Goal: Share content: Share content

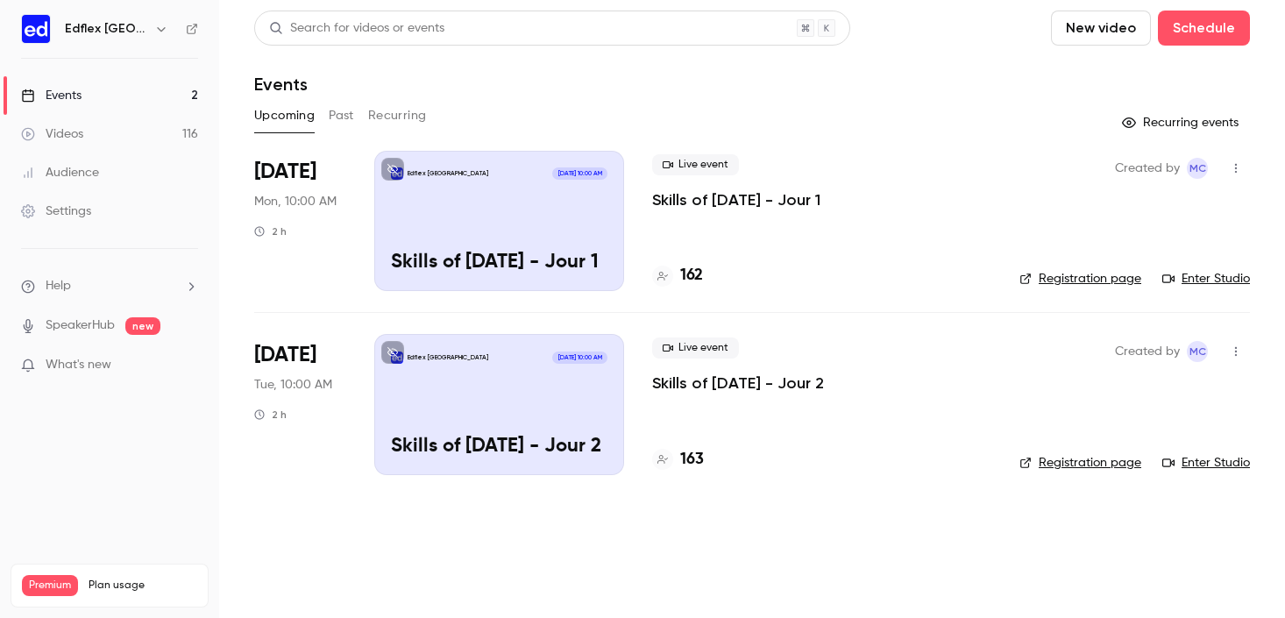
click at [1229, 166] on icon "button" at bounding box center [1236, 168] width 14 height 12
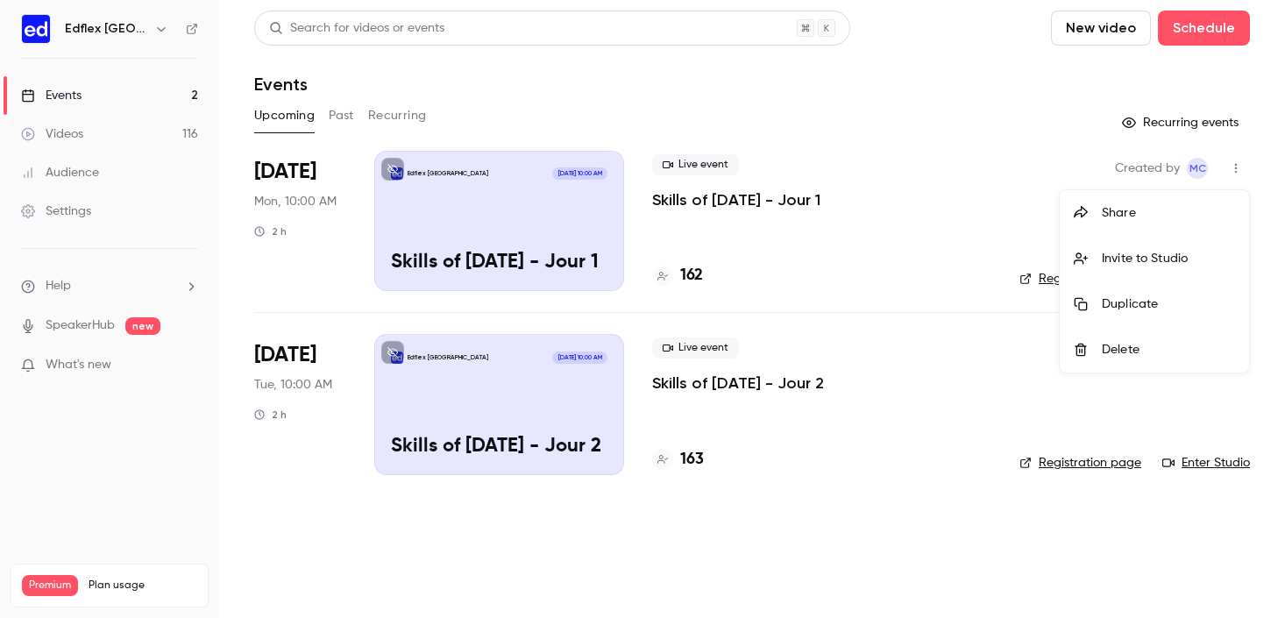
click at [1112, 210] on div "Share" at bounding box center [1168, 213] width 133 height 18
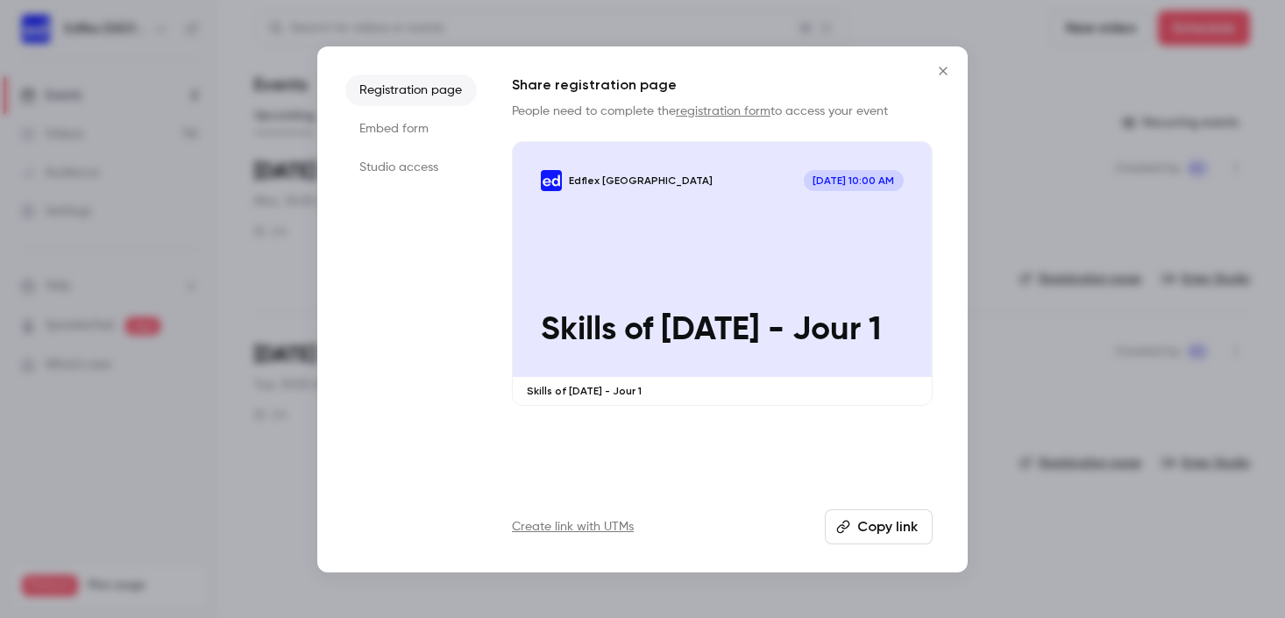
click at [887, 525] on button "Copy link" at bounding box center [879, 526] width 108 height 35
click at [952, 70] on icon "Close" at bounding box center [943, 71] width 21 height 14
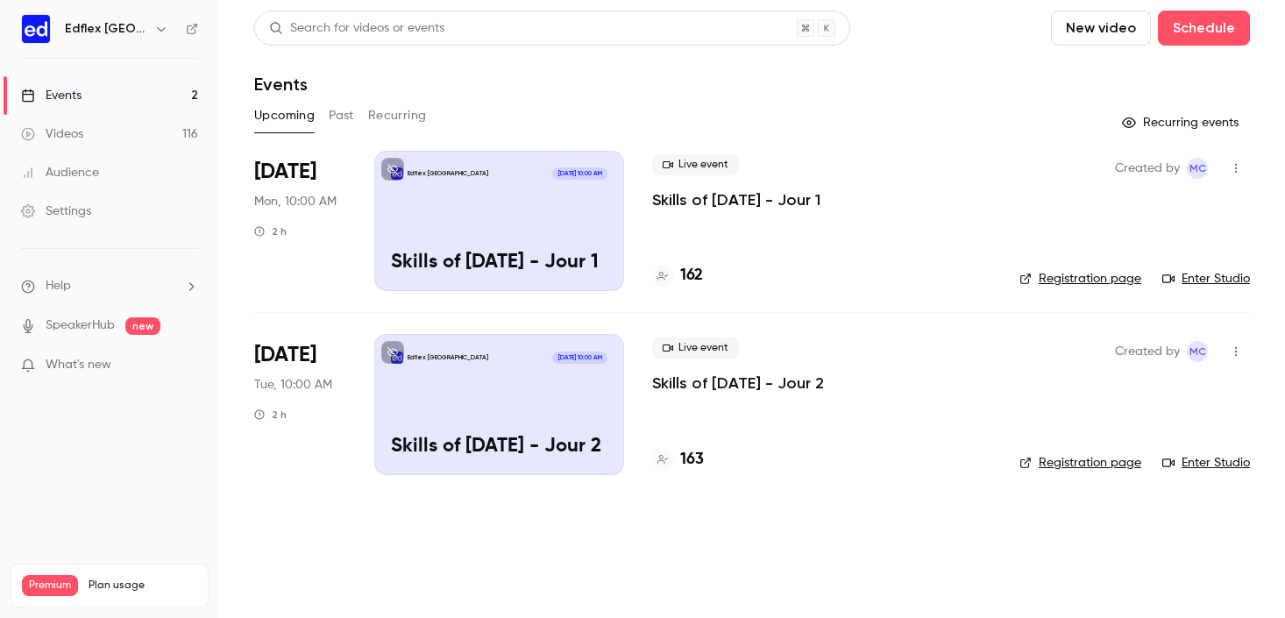
click at [127, 25] on h6 "Edflex [GEOGRAPHIC_DATA]" at bounding box center [106, 29] width 82 height 18
click at [160, 28] on icon "button" at bounding box center [161, 29] width 14 height 14
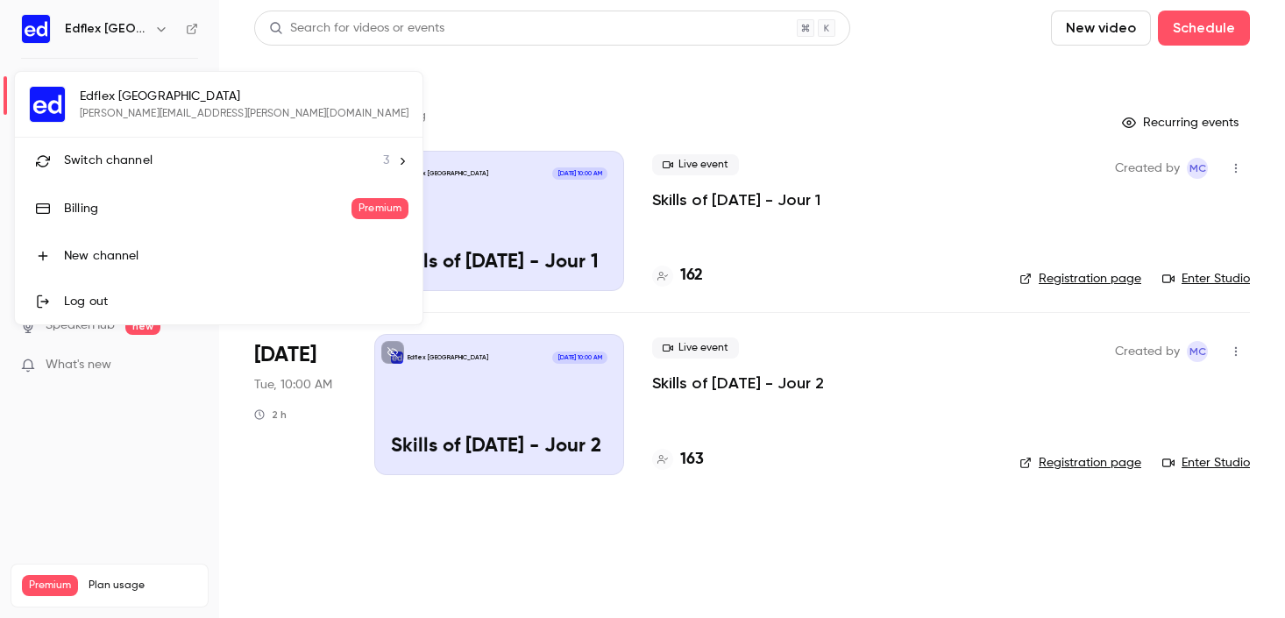
click at [109, 139] on li "Switch channel 3" at bounding box center [219, 161] width 408 height 46
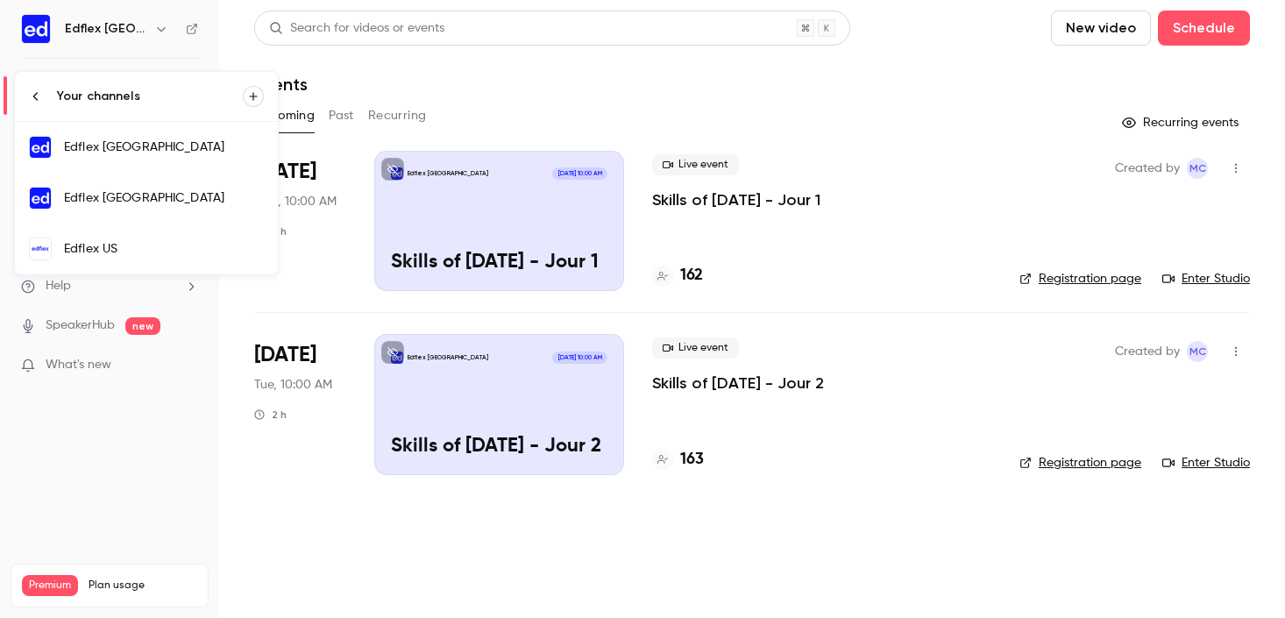
click at [138, 246] on div "Edflex US" at bounding box center [164, 249] width 200 height 18
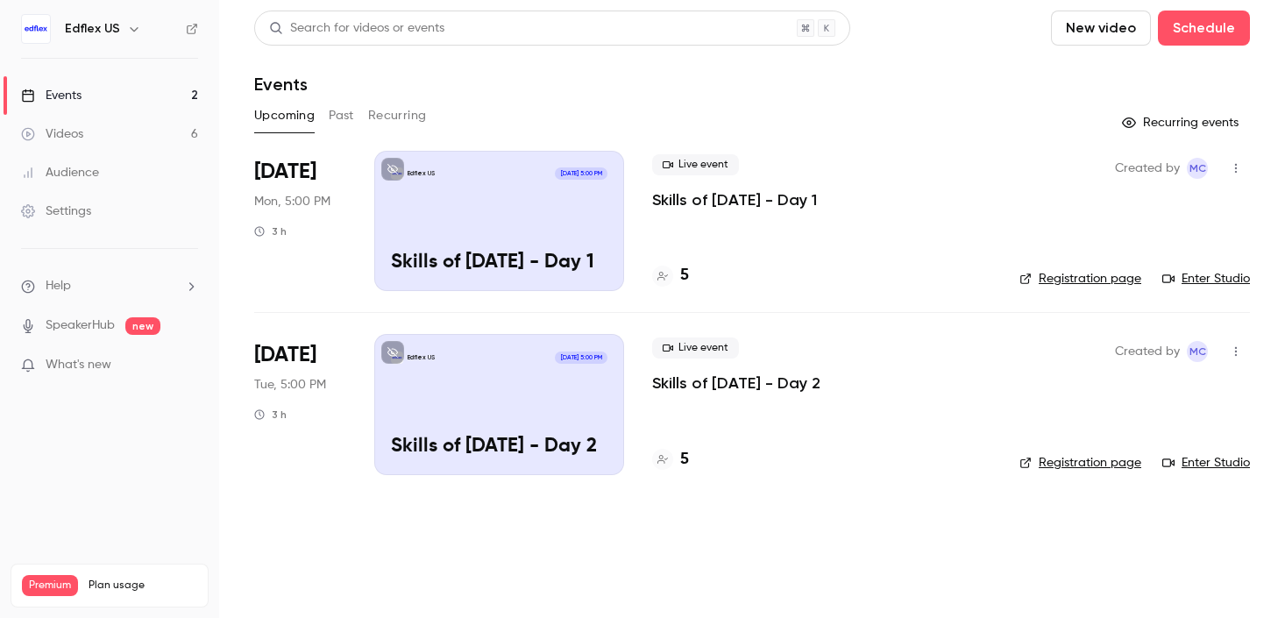
click at [1240, 167] on icon "button" at bounding box center [1236, 168] width 14 height 12
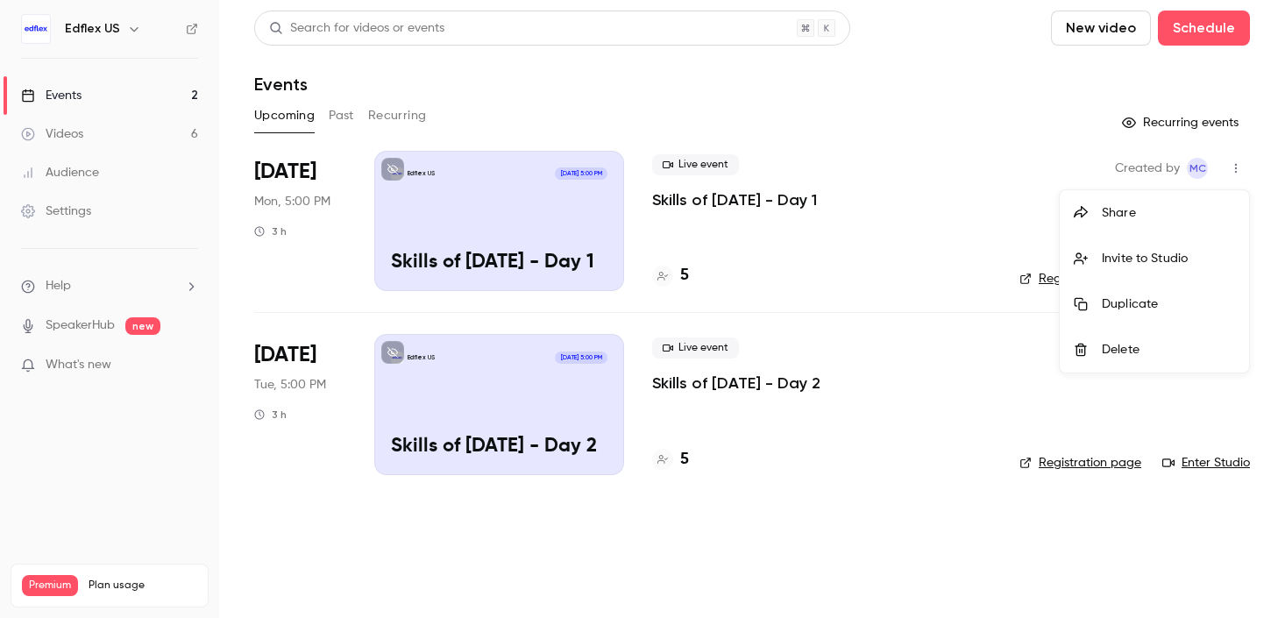
click at [1109, 214] on div "Share" at bounding box center [1168, 213] width 133 height 18
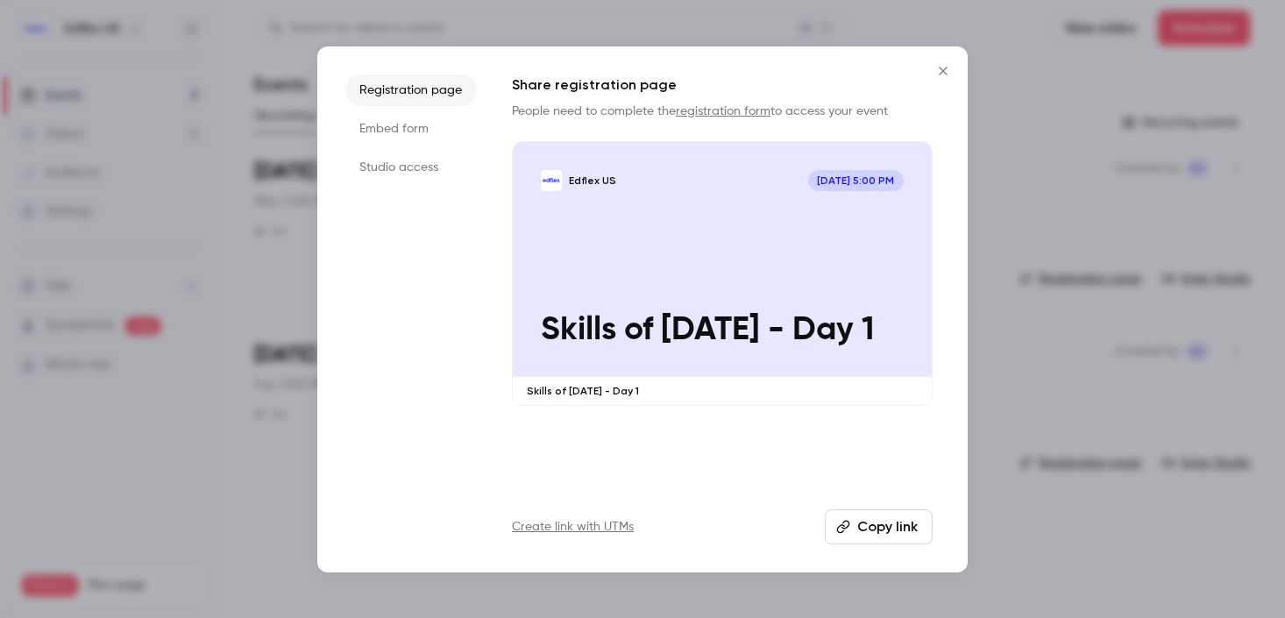
click at [900, 534] on button "Copy link" at bounding box center [879, 526] width 108 height 35
click at [937, 68] on icon "Close" at bounding box center [943, 71] width 21 height 14
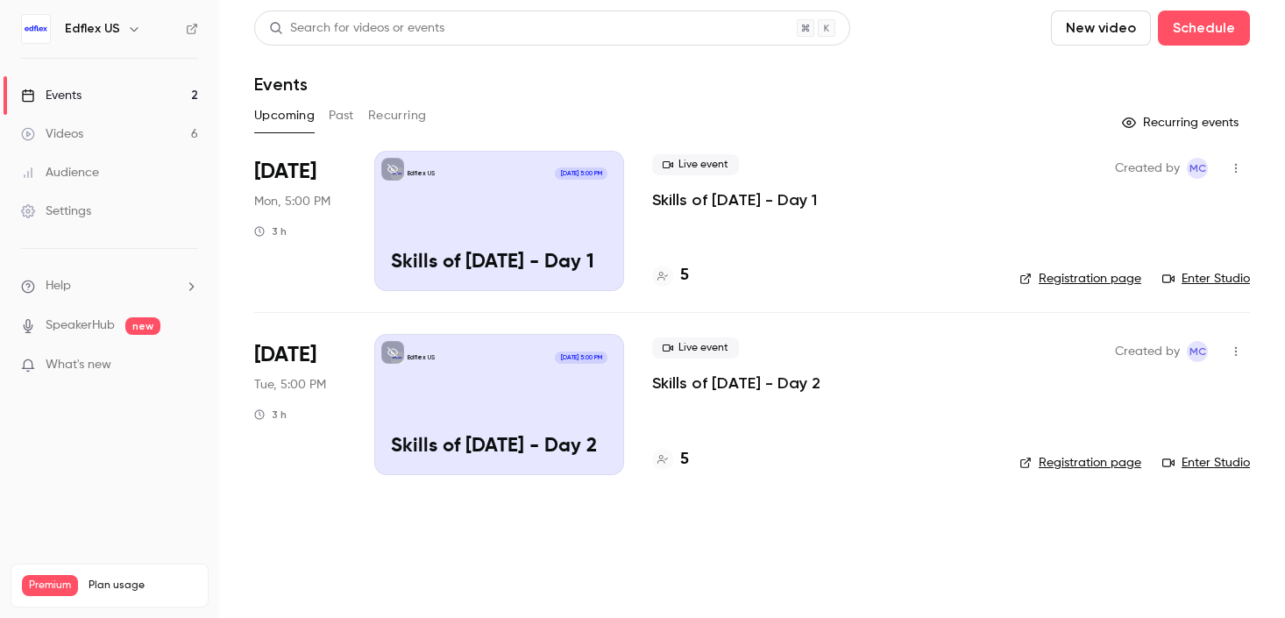
click at [406, 114] on button "Recurring" at bounding box center [397, 116] width 59 height 28
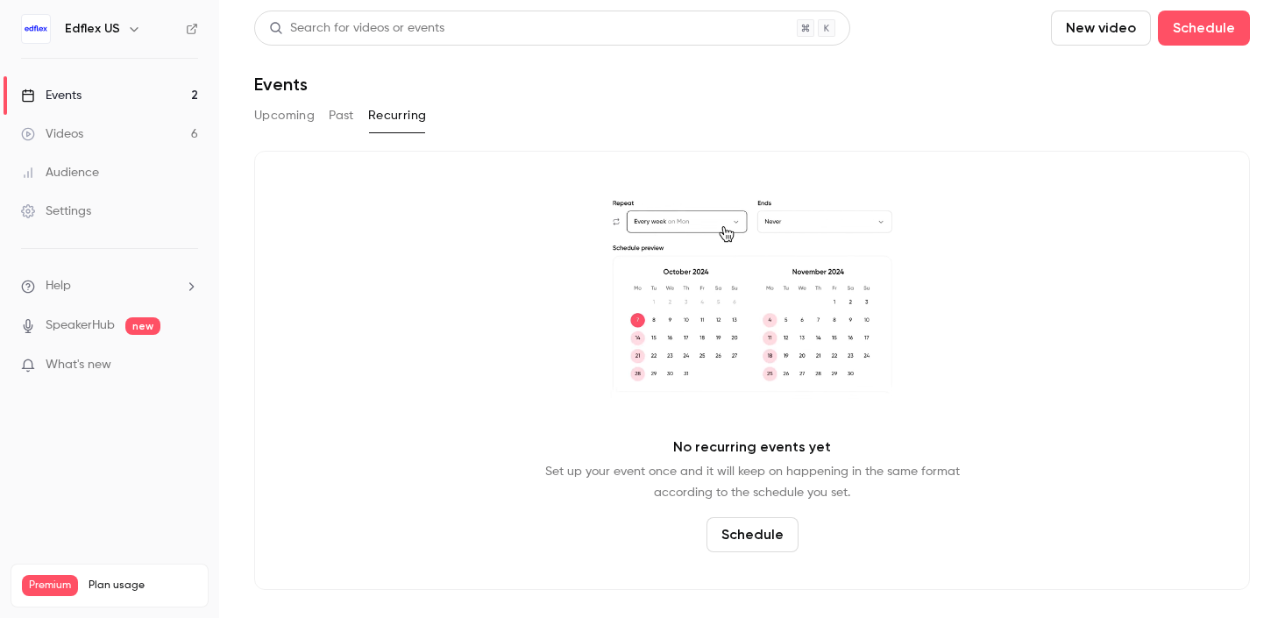
click at [330, 125] on button "Past" at bounding box center [341, 116] width 25 height 28
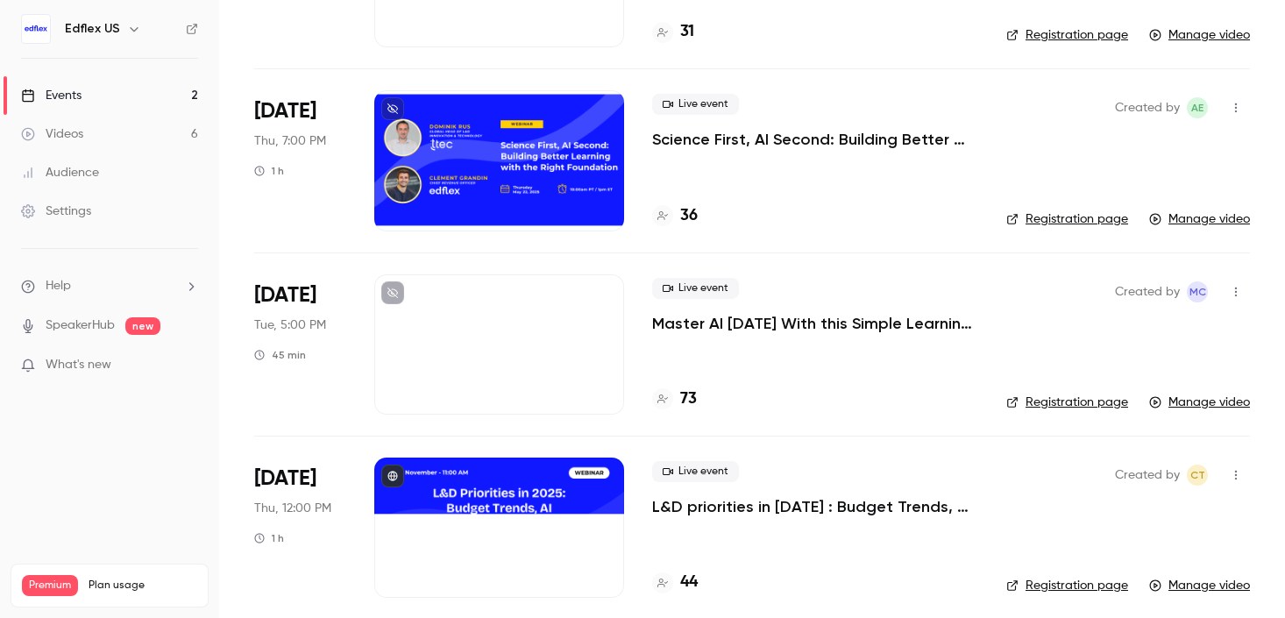
scroll to position [255, 0]
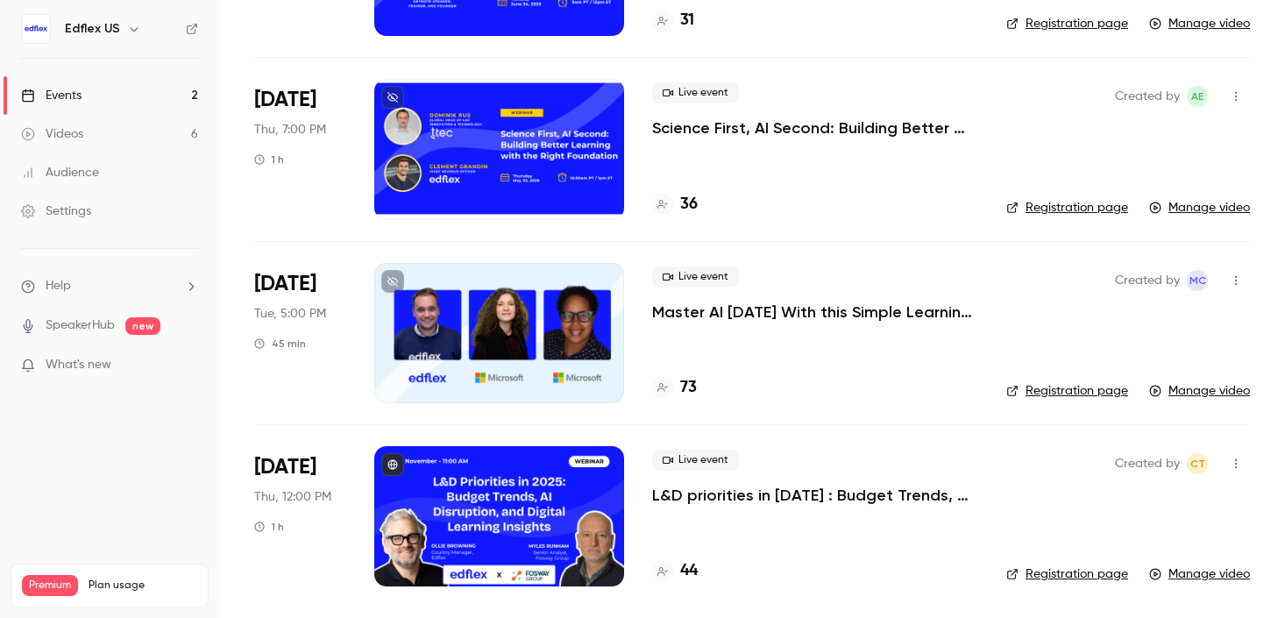
click at [1222, 464] on button "button" at bounding box center [1236, 464] width 28 height 28
click at [1134, 497] on div "Share" at bounding box center [1155, 496] width 133 height 18
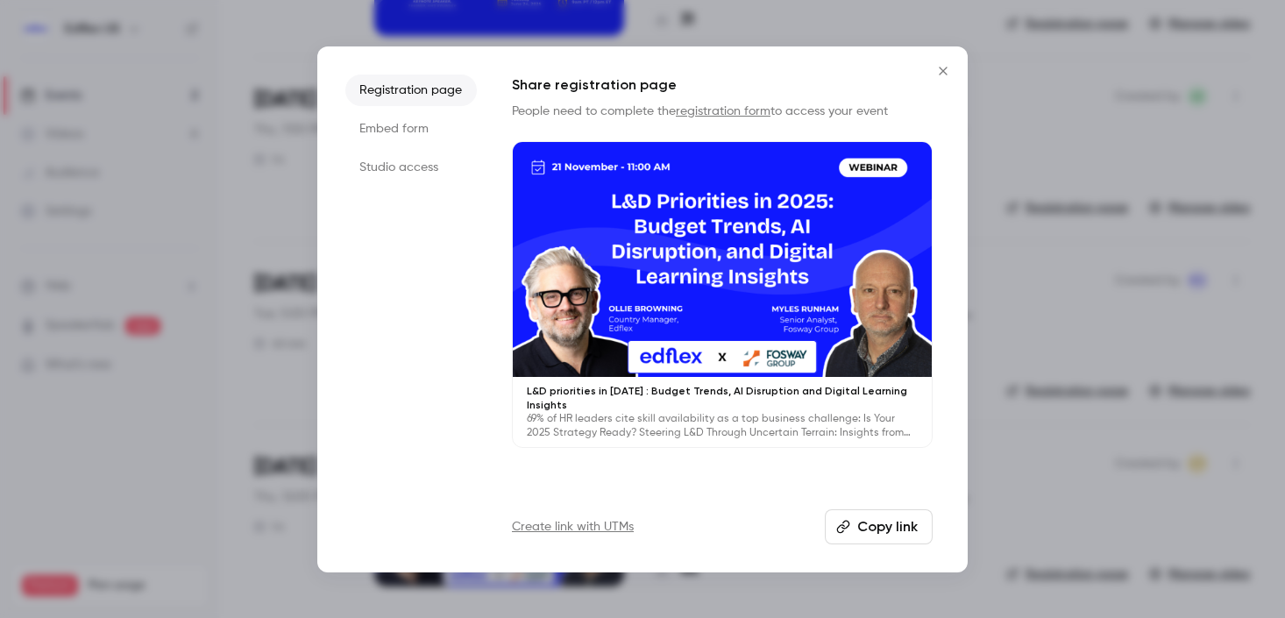
click at [881, 544] on div "Registration page Embed form Studio access Share registration page People need …" at bounding box center [642, 309] width 651 height 526
click at [885, 515] on button "Copy link" at bounding box center [879, 526] width 108 height 35
click at [929, 65] on button "Close" at bounding box center [943, 70] width 35 height 35
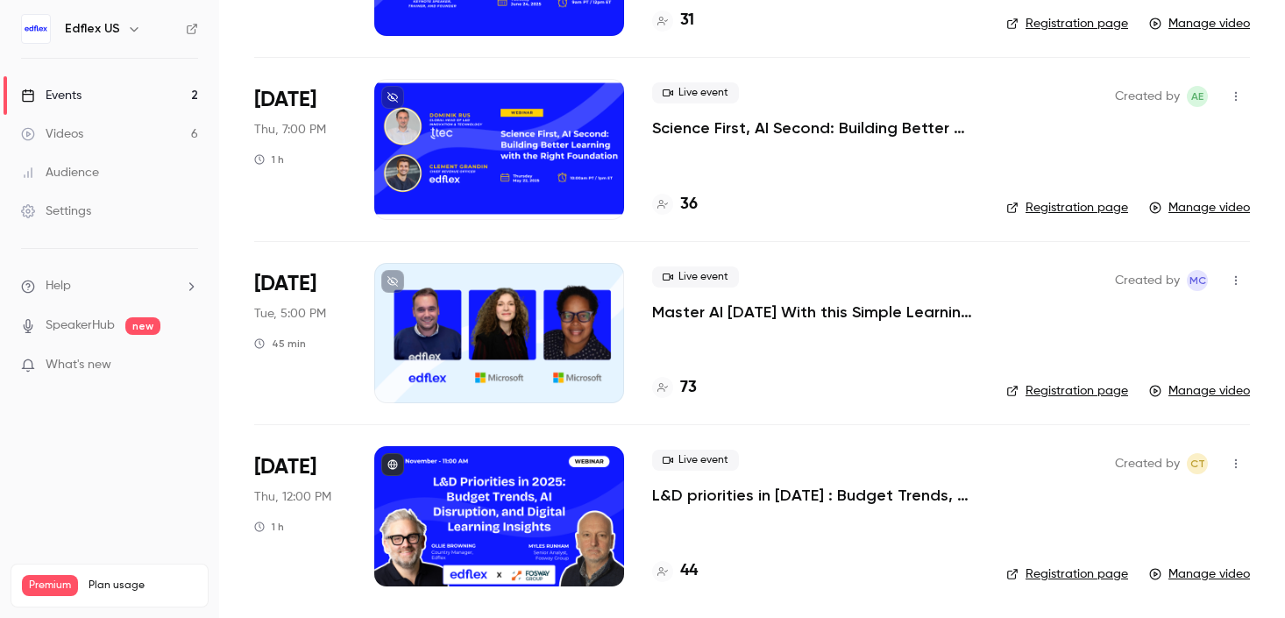
scroll to position [0, 0]
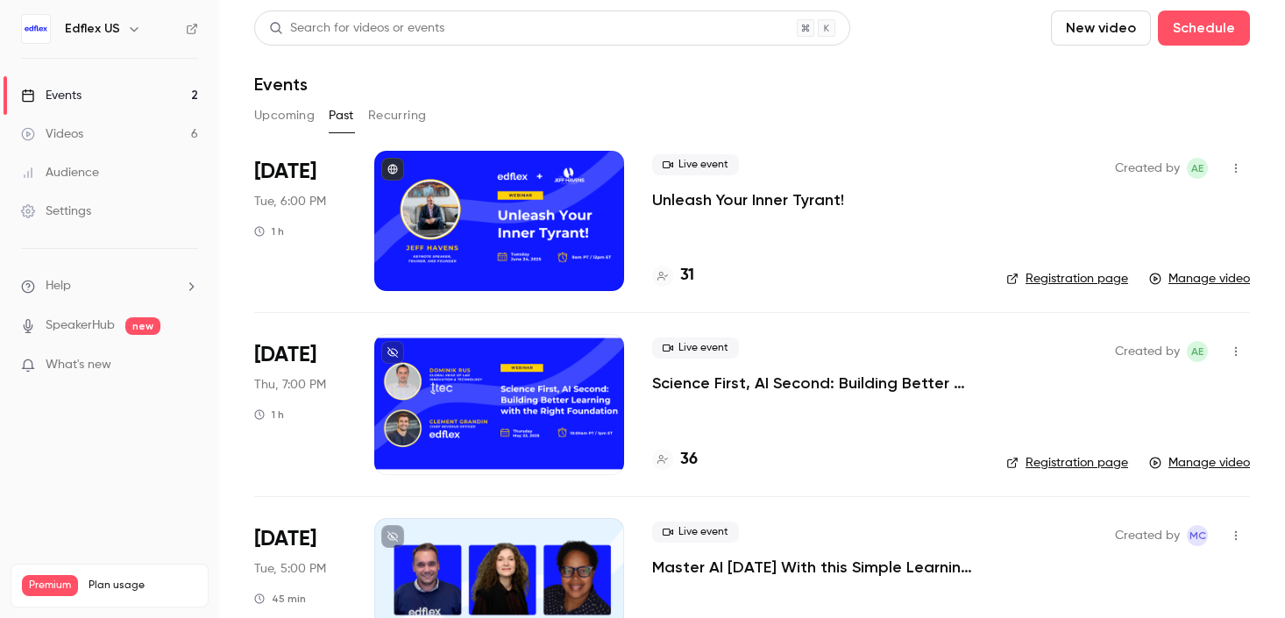
click at [127, 29] on icon "button" at bounding box center [134, 29] width 14 height 14
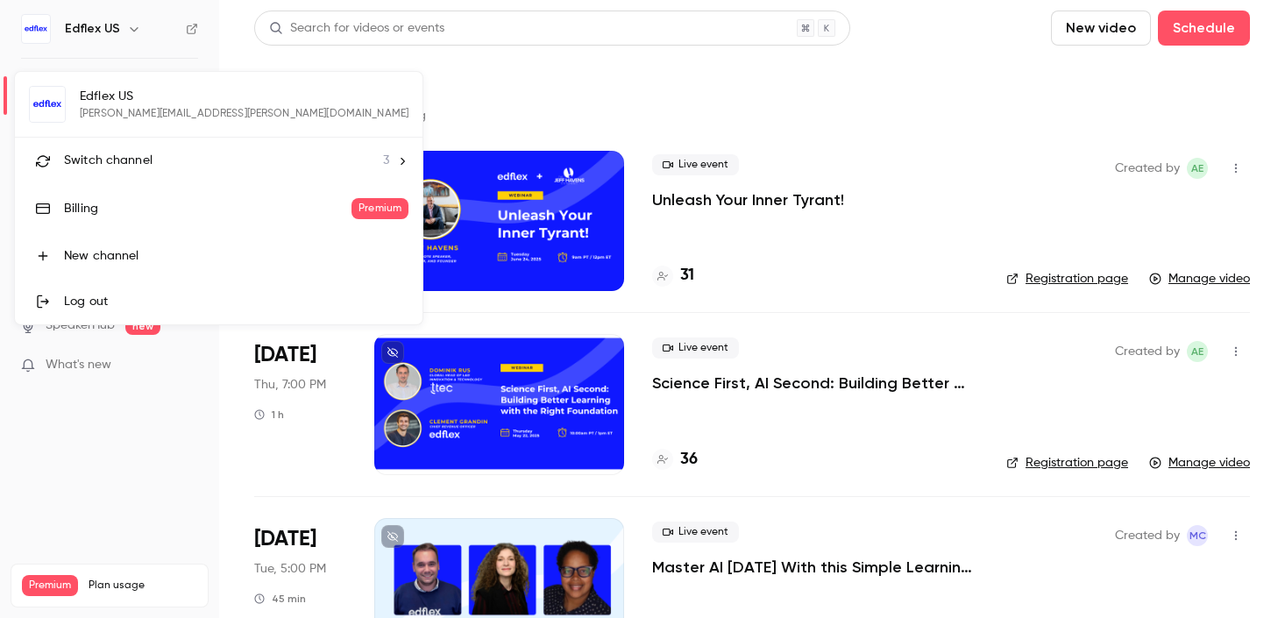
click at [204, 167] on div "Switch channel 3" at bounding box center [226, 161] width 325 height 18
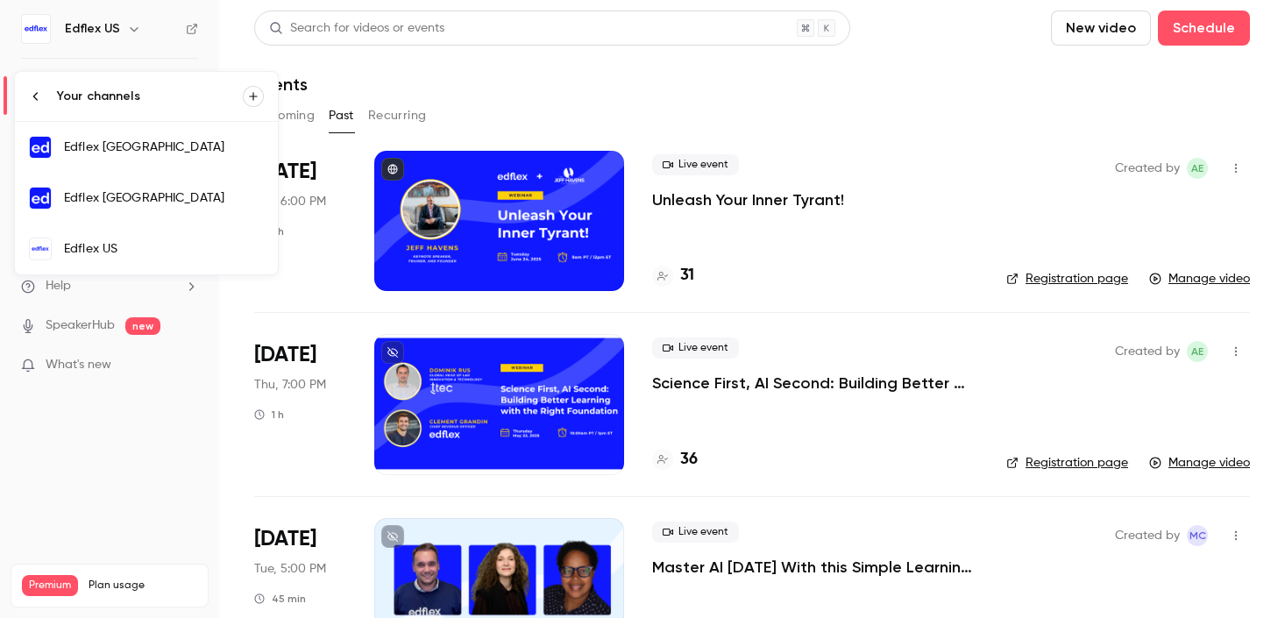
click at [152, 151] on div "Edflex [GEOGRAPHIC_DATA]" at bounding box center [164, 148] width 200 height 18
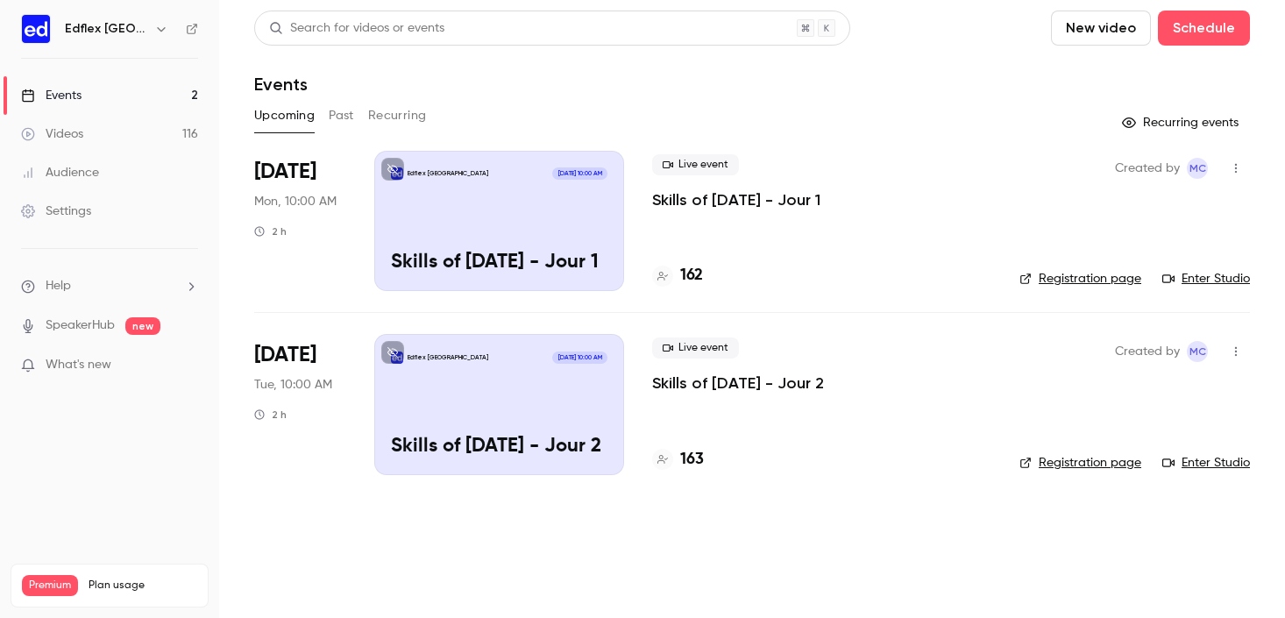
click at [1228, 166] on button "button" at bounding box center [1236, 168] width 28 height 28
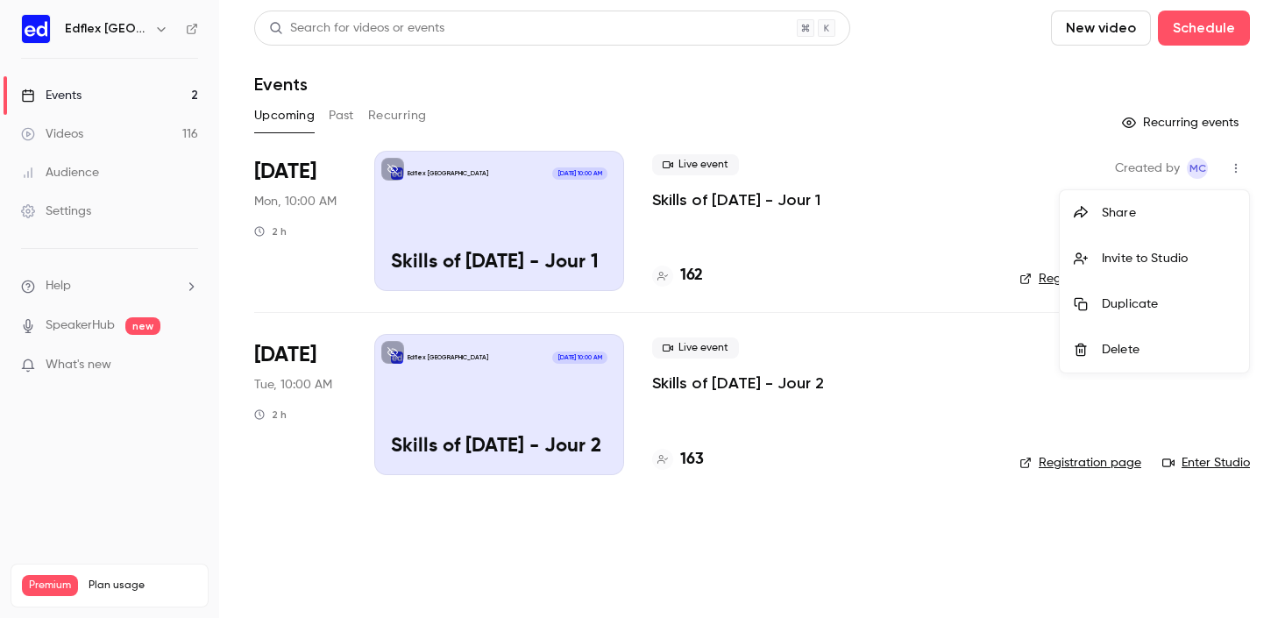
click at [1148, 222] on li "Share" at bounding box center [1154, 213] width 189 height 46
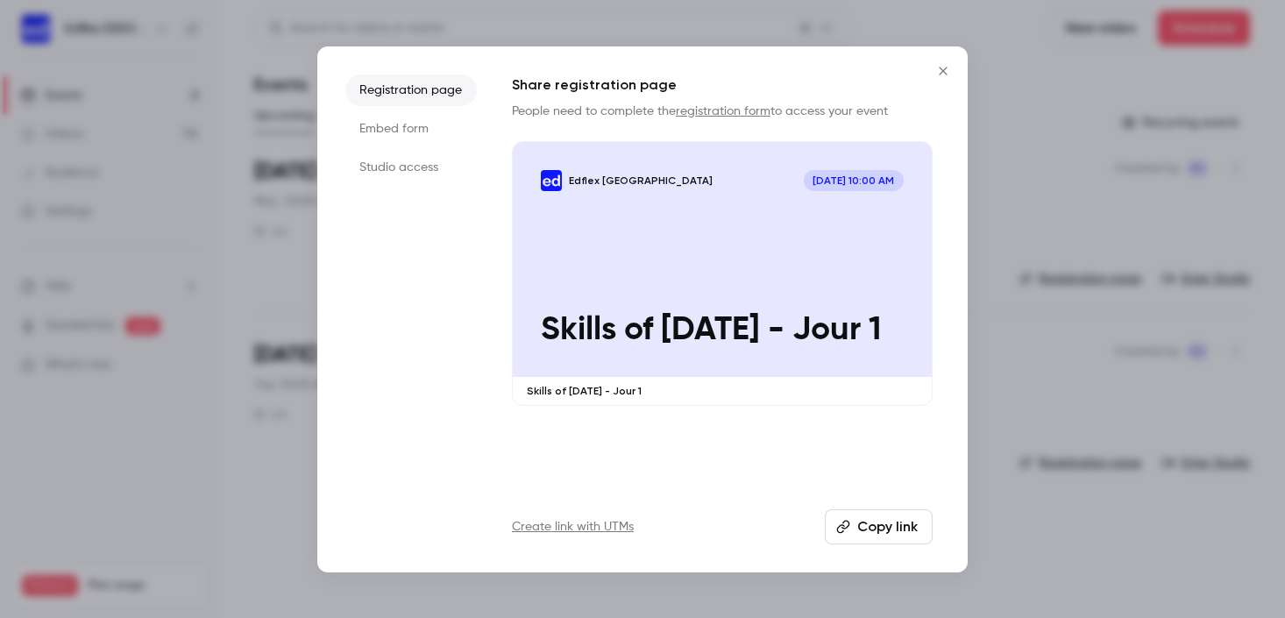
click at [890, 520] on button "Copy link" at bounding box center [879, 526] width 108 height 35
click at [935, 75] on icon "Close" at bounding box center [943, 71] width 21 height 14
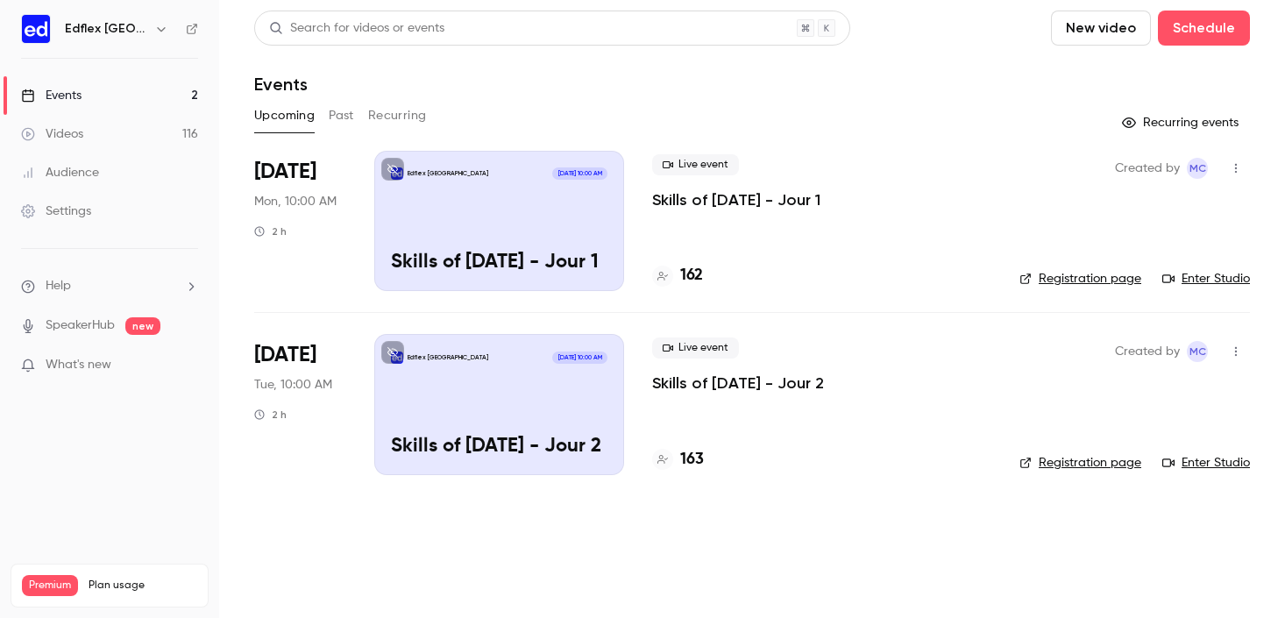
click at [126, 33] on h6 "Edflex [GEOGRAPHIC_DATA]" at bounding box center [106, 29] width 82 height 18
click at [154, 27] on icon "button" at bounding box center [161, 29] width 14 height 14
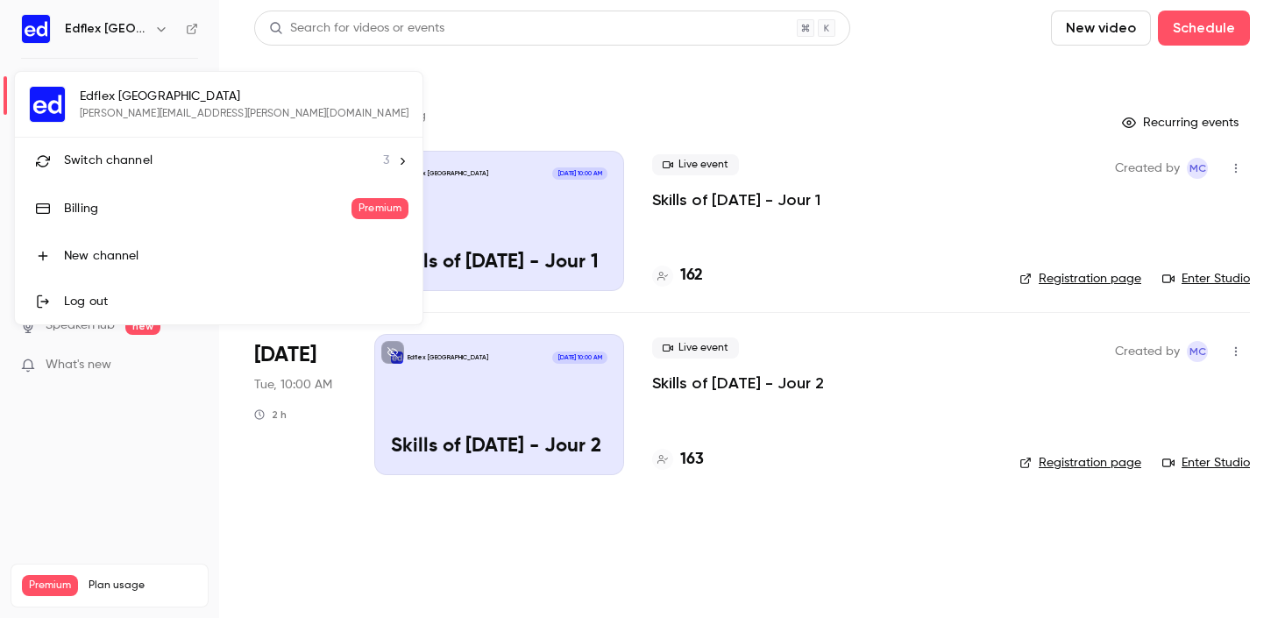
drag, startPoint x: 141, startPoint y: 153, endPoint x: 133, endPoint y: 220, distance: 67.1
click at [141, 153] on span "Switch channel" at bounding box center [108, 161] width 89 height 18
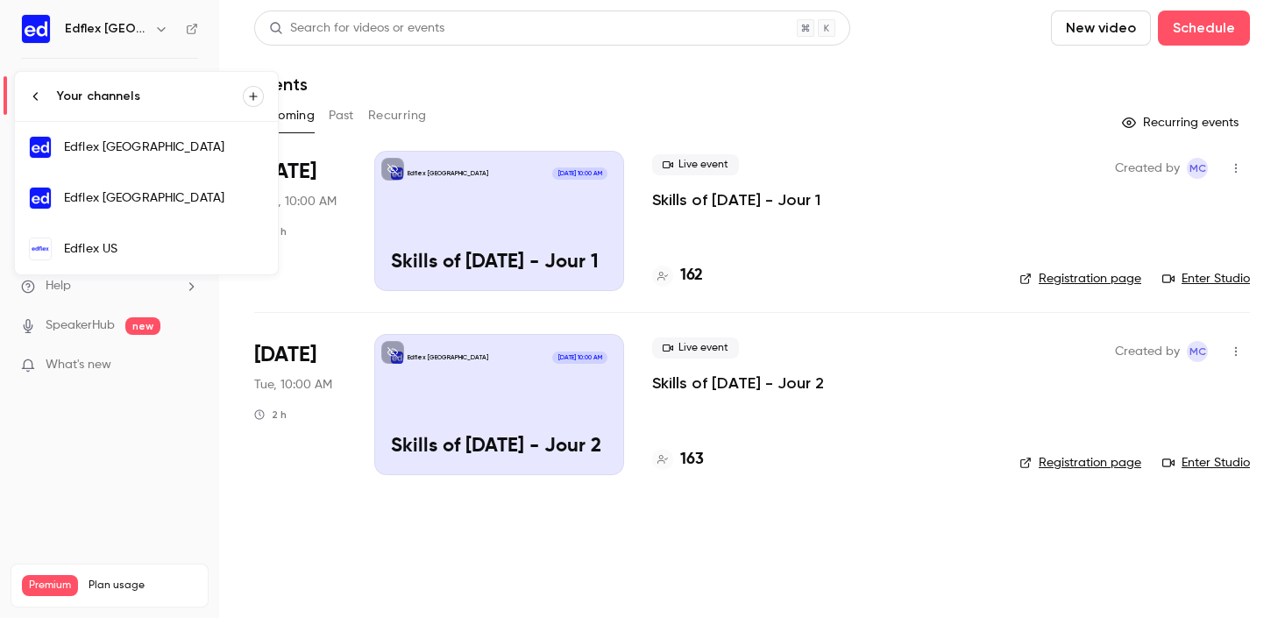
click at [118, 253] on div "Edflex US" at bounding box center [164, 249] width 200 height 18
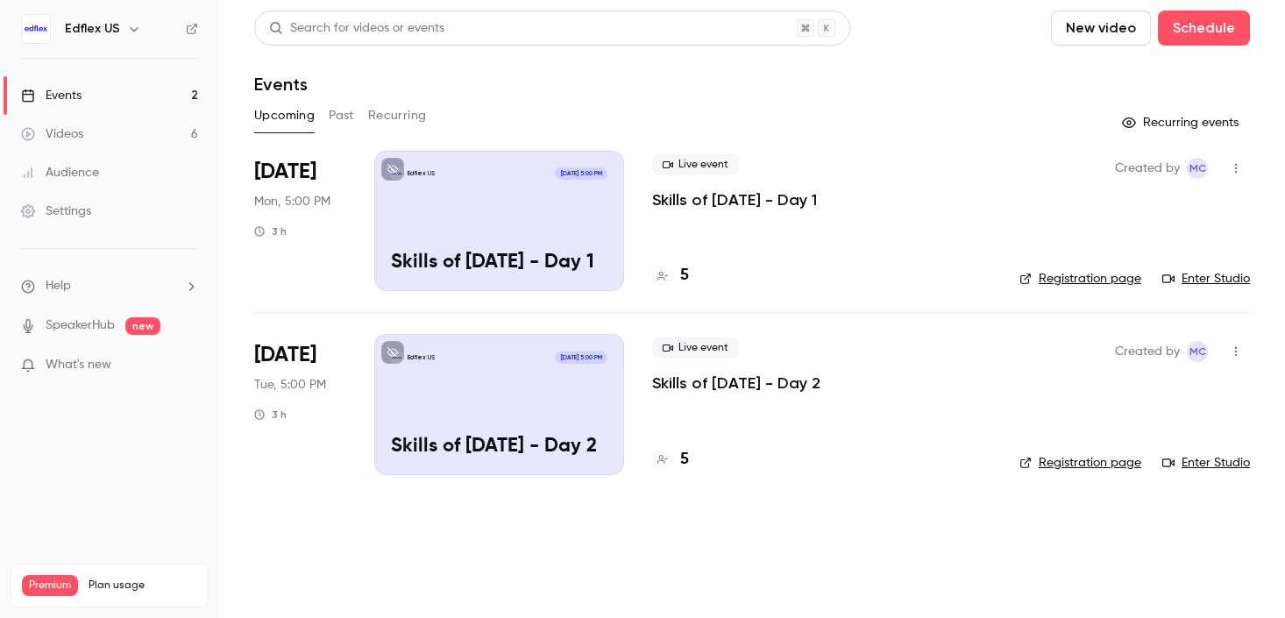
click at [1233, 173] on icon "button" at bounding box center [1236, 168] width 14 height 12
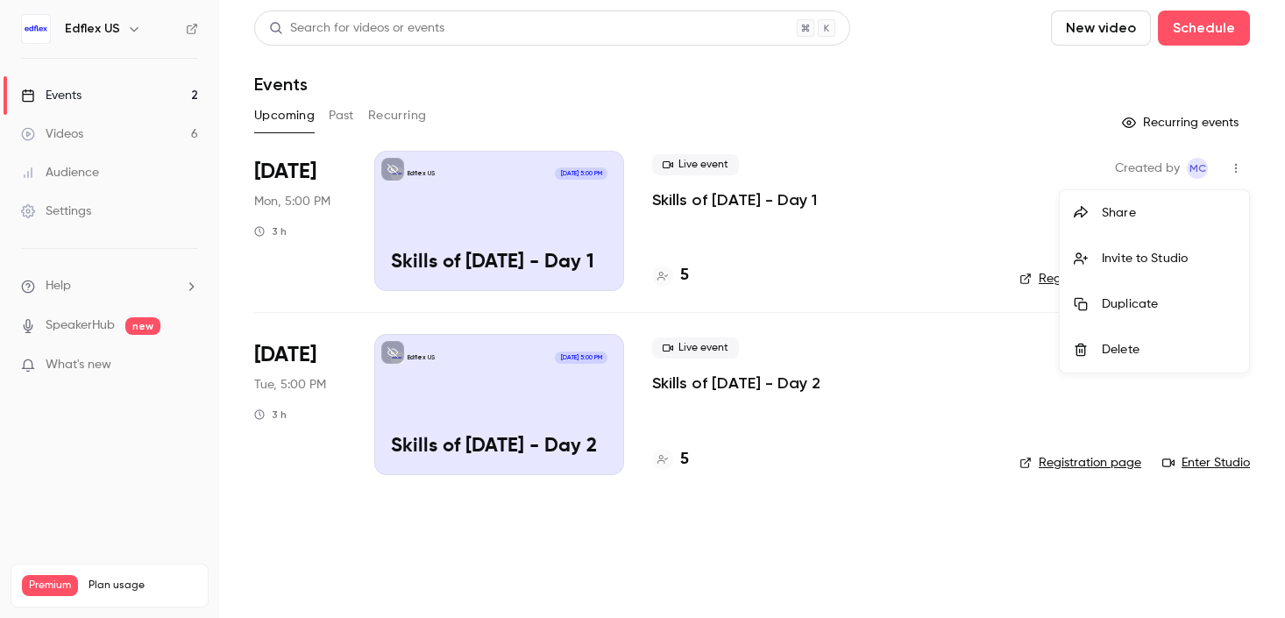
click at [1129, 212] on div "Share" at bounding box center [1168, 213] width 133 height 18
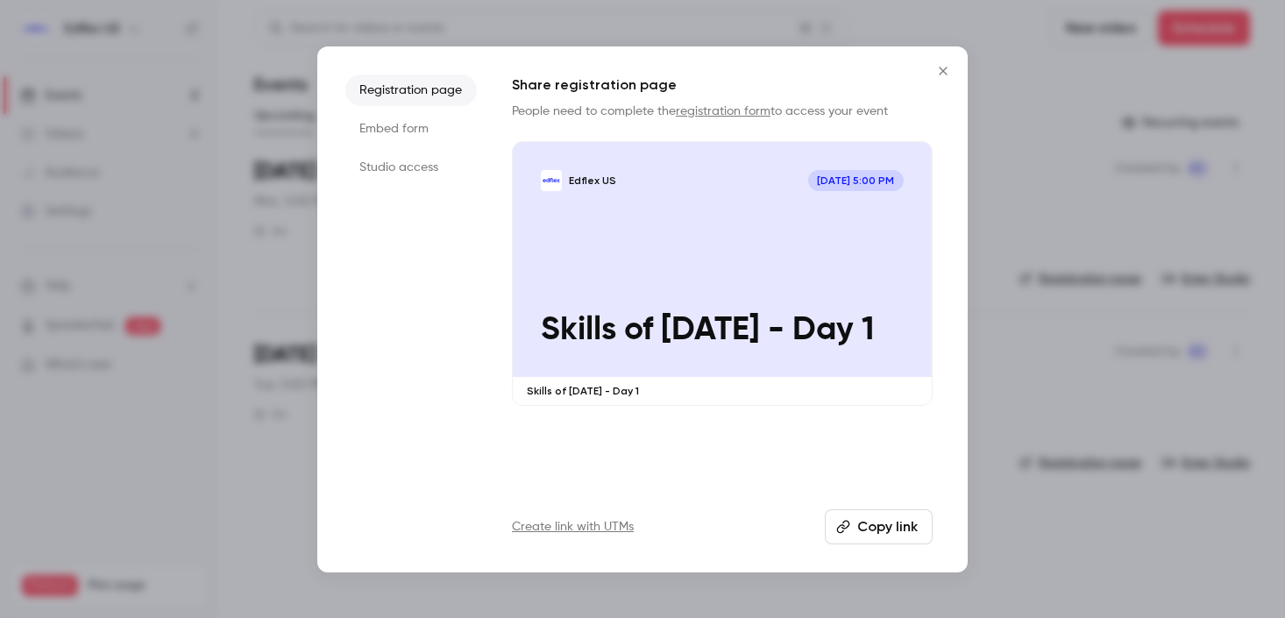
click at [874, 522] on button "Copy link" at bounding box center [879, 526] width 108 height 35
click at [936, 76] on icon "Close" at bounding box center [943, 71] width 21 height 14
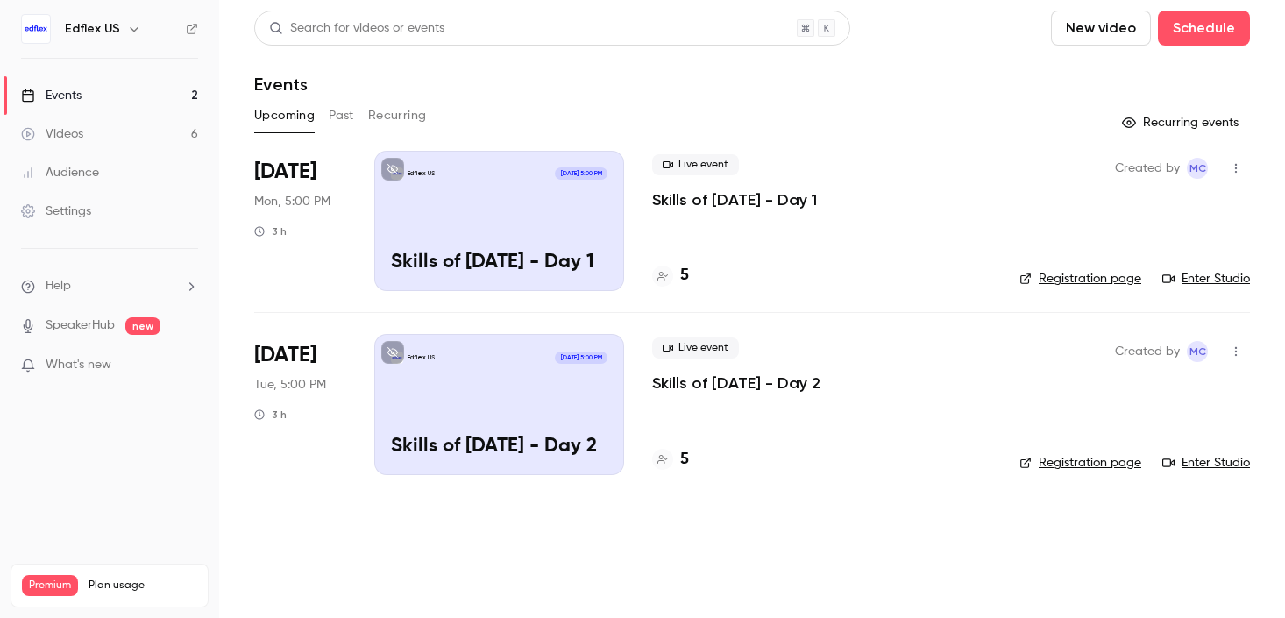
click at [102, 30] on h6 "Edflex US" at bounding box center [92, 29] width 55 height 18
click at [121, 37] on div "Edflex US" at bounding box center [118, 28] width 107 height 21
click at [127, 32] on icon "button" at bounding box center [134, 29] width 14 height 14
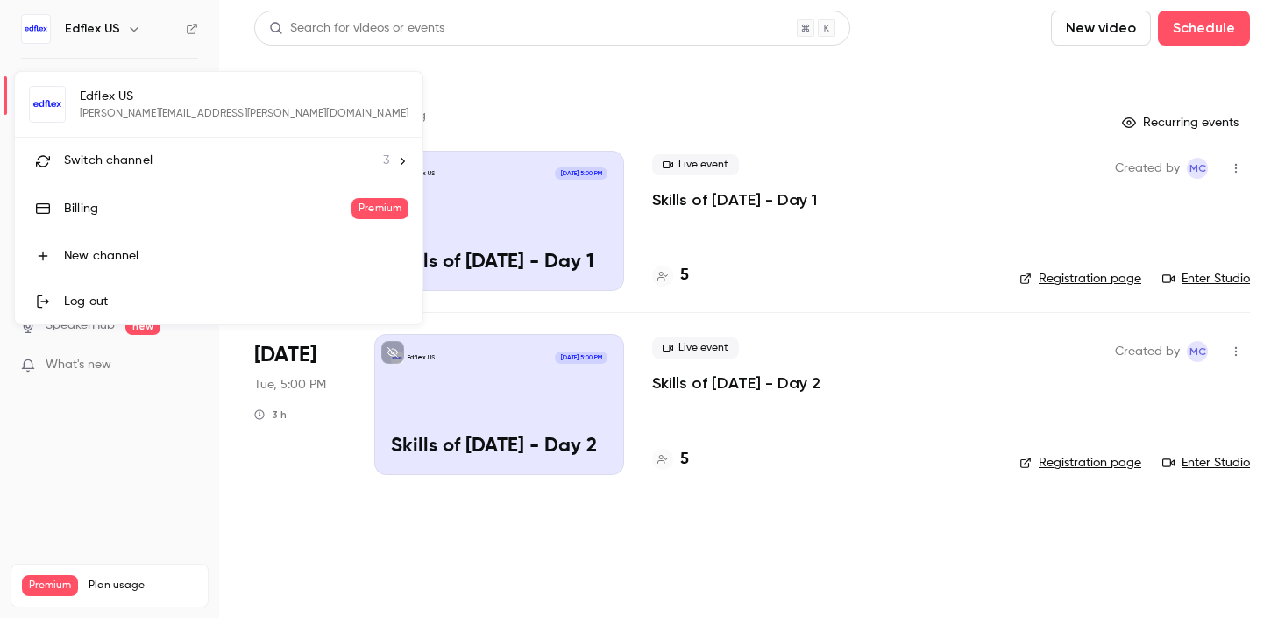
click at [118, 175] on li "Switch channel 3" at bounding box center [219, 161] width 408 height 46
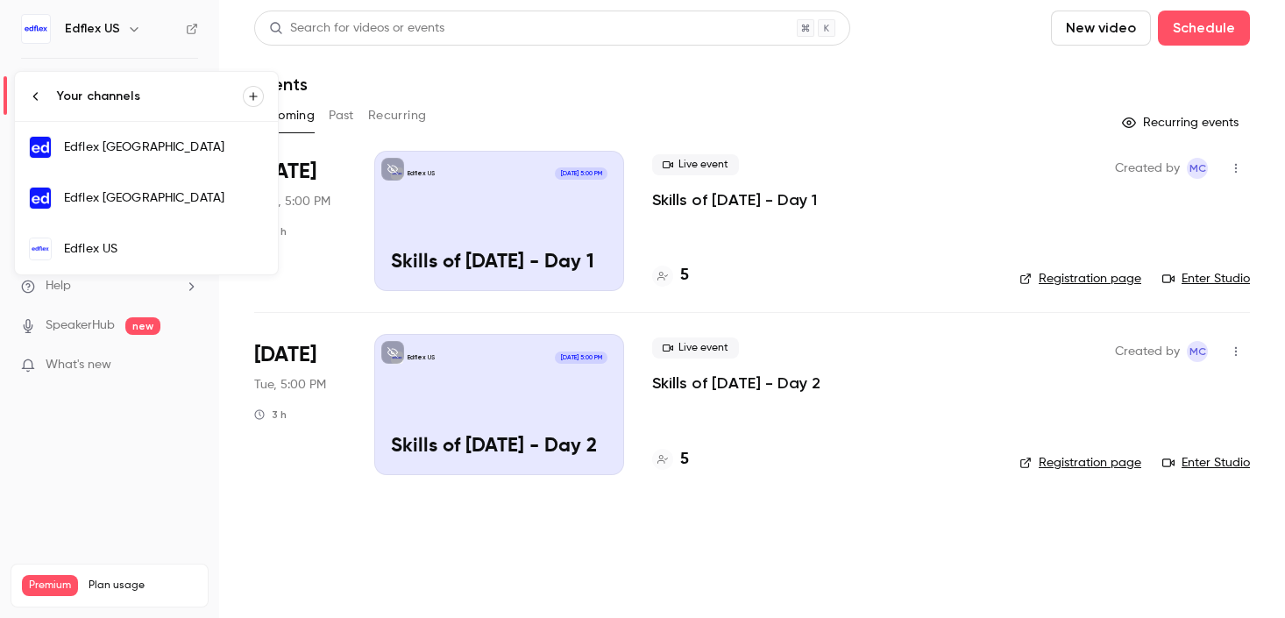
click at [145, 198] on div "Edflex [GEOGRAPHIC_DATA]" at bounding box center [164, 198] width 200 height 18
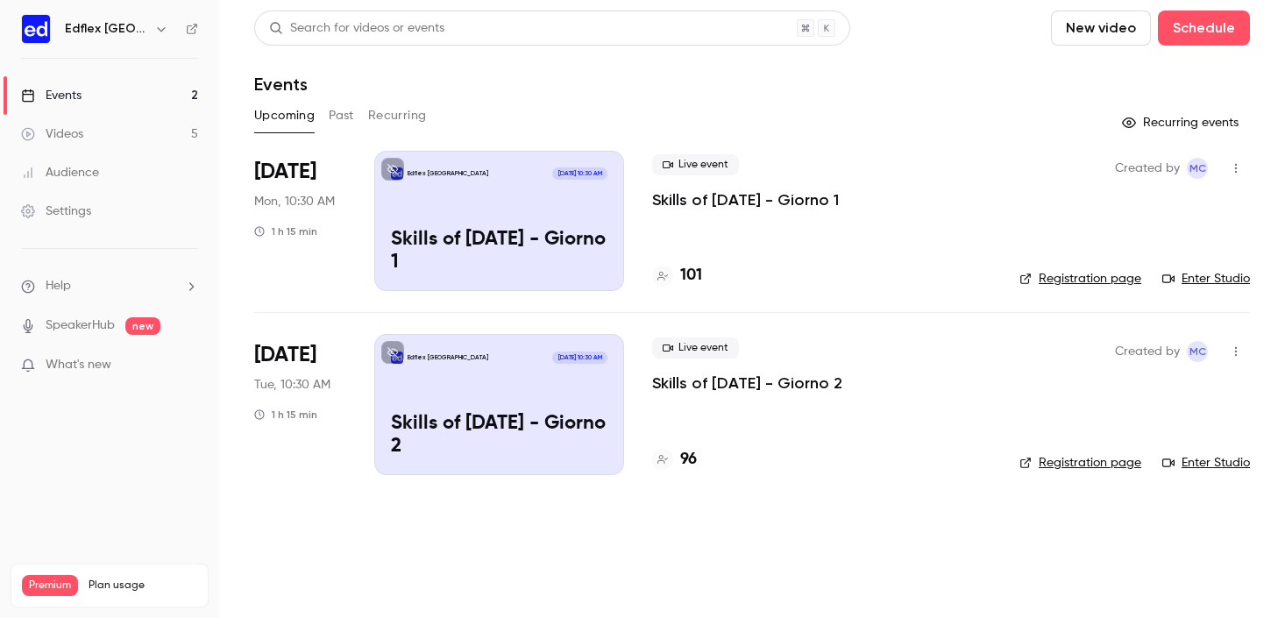
click at [1230, 168] on icon "button" at bounding box center [1236, 168] width 14 height 12
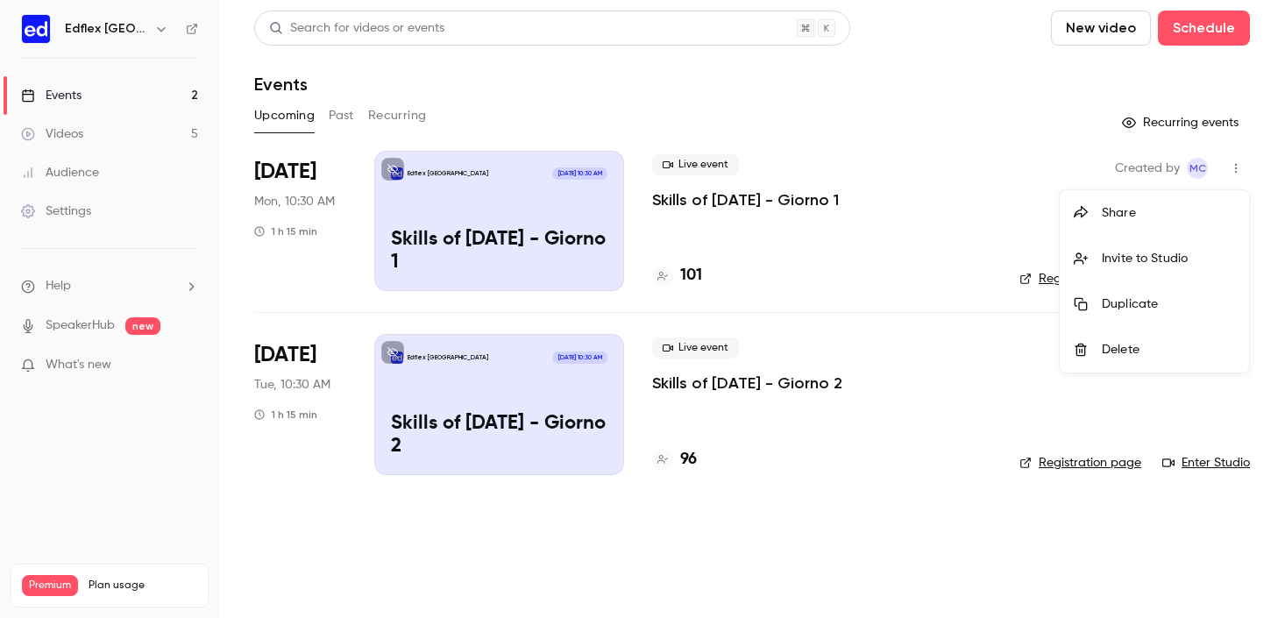
click at [1104, 216] on div "Share" at bounding box center [1168, 213] width 133 height 18
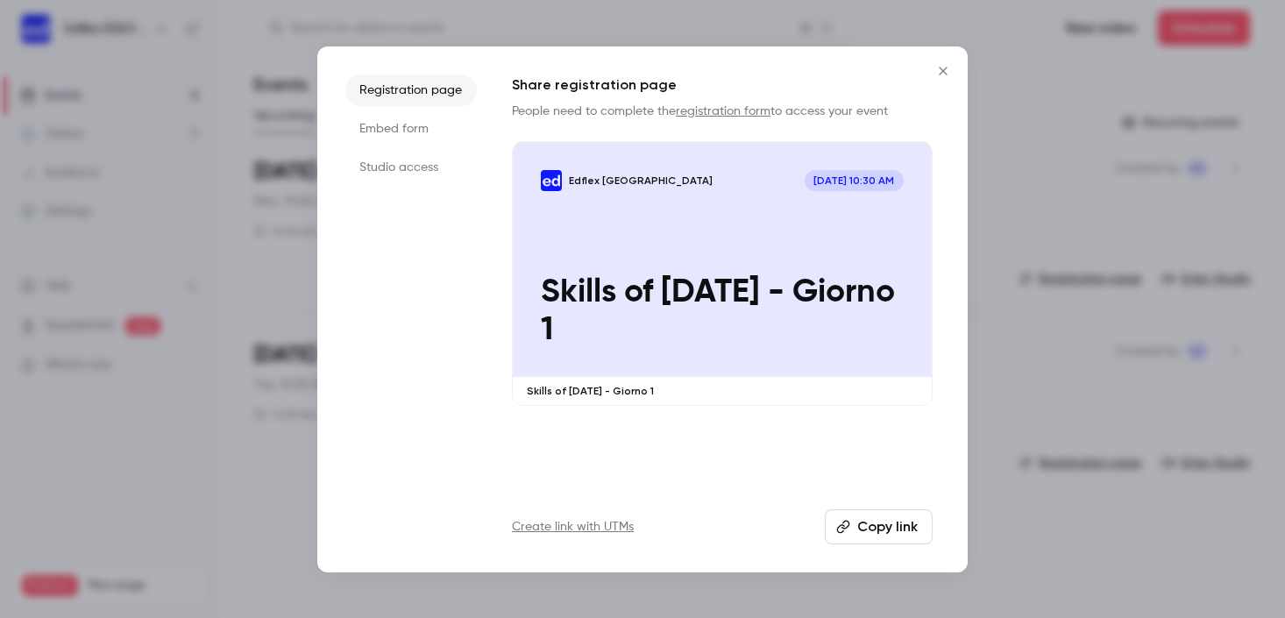
click at [890, 522] on button "Copy link" at bounding box center [879, 526] width 108 height 35
